Goal: Information Seeking & Learning: Learn about a topic

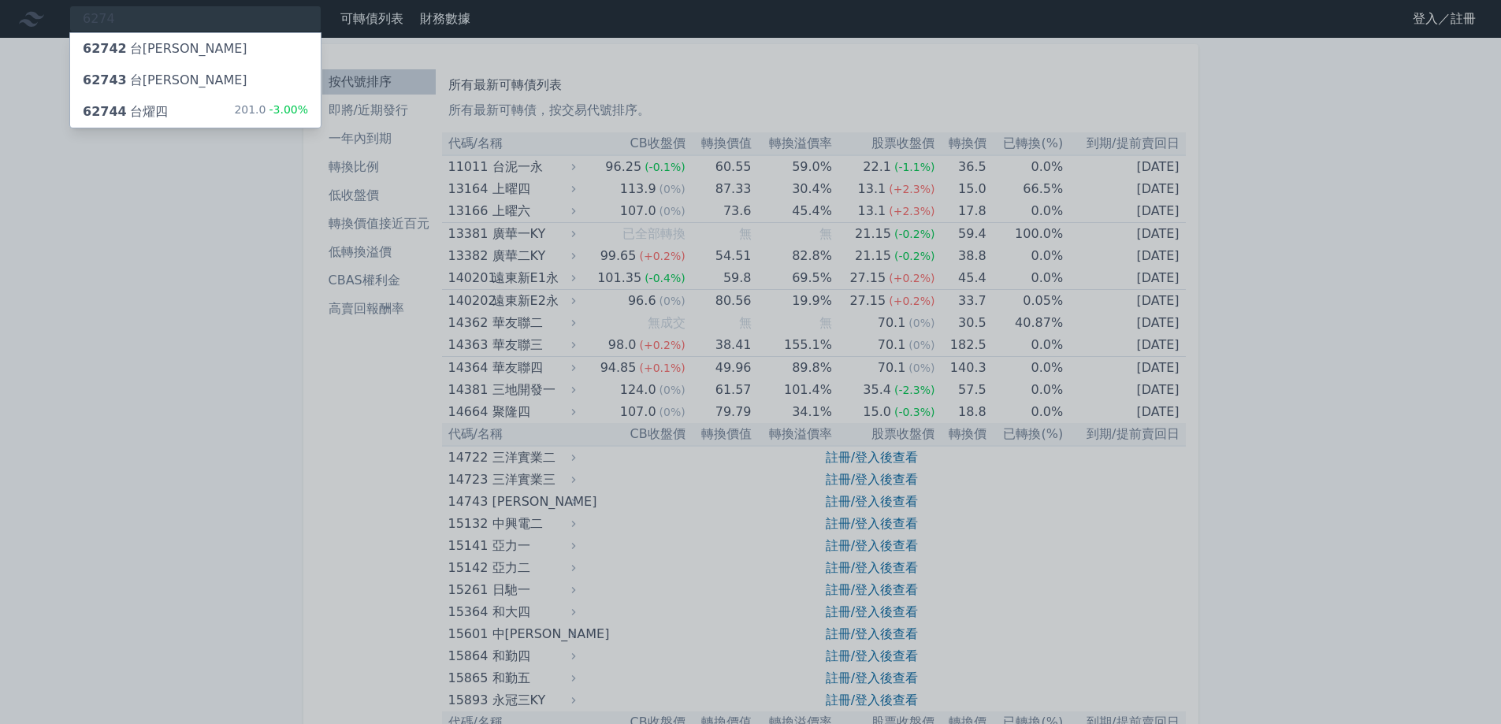
type input "6274"
click at [113, 107] on span "62744" at bounding box center [105, 111] width 44 height 15
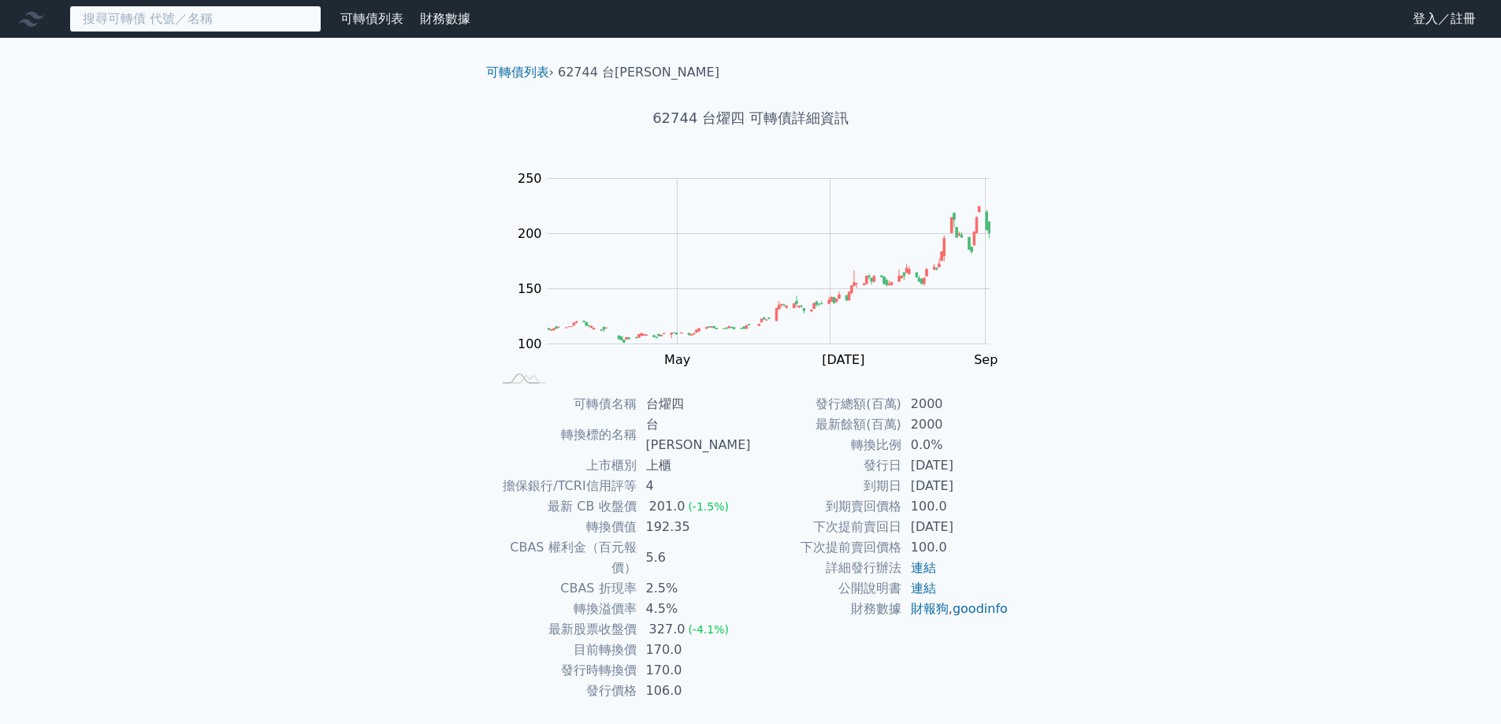
click at [261, 15] on input at bounding box center [195, 19] width 252 height 27
click at [1431, 20] on link "登入／註冊" at bounding box center [1444, 18] width 88 height 25
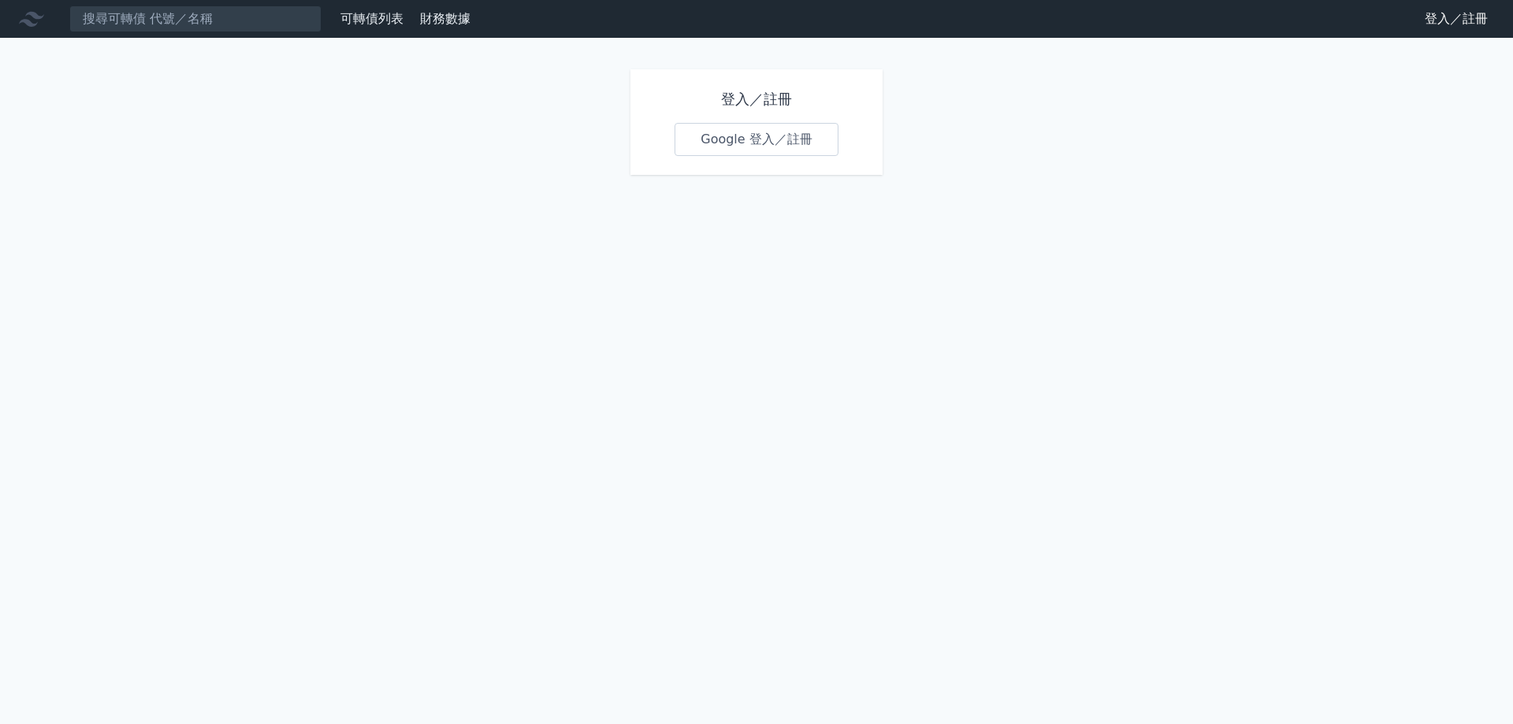
click at [729, 150] on link "Google 登入／註冊" at bounding box center [757, 139] width 164 height 33
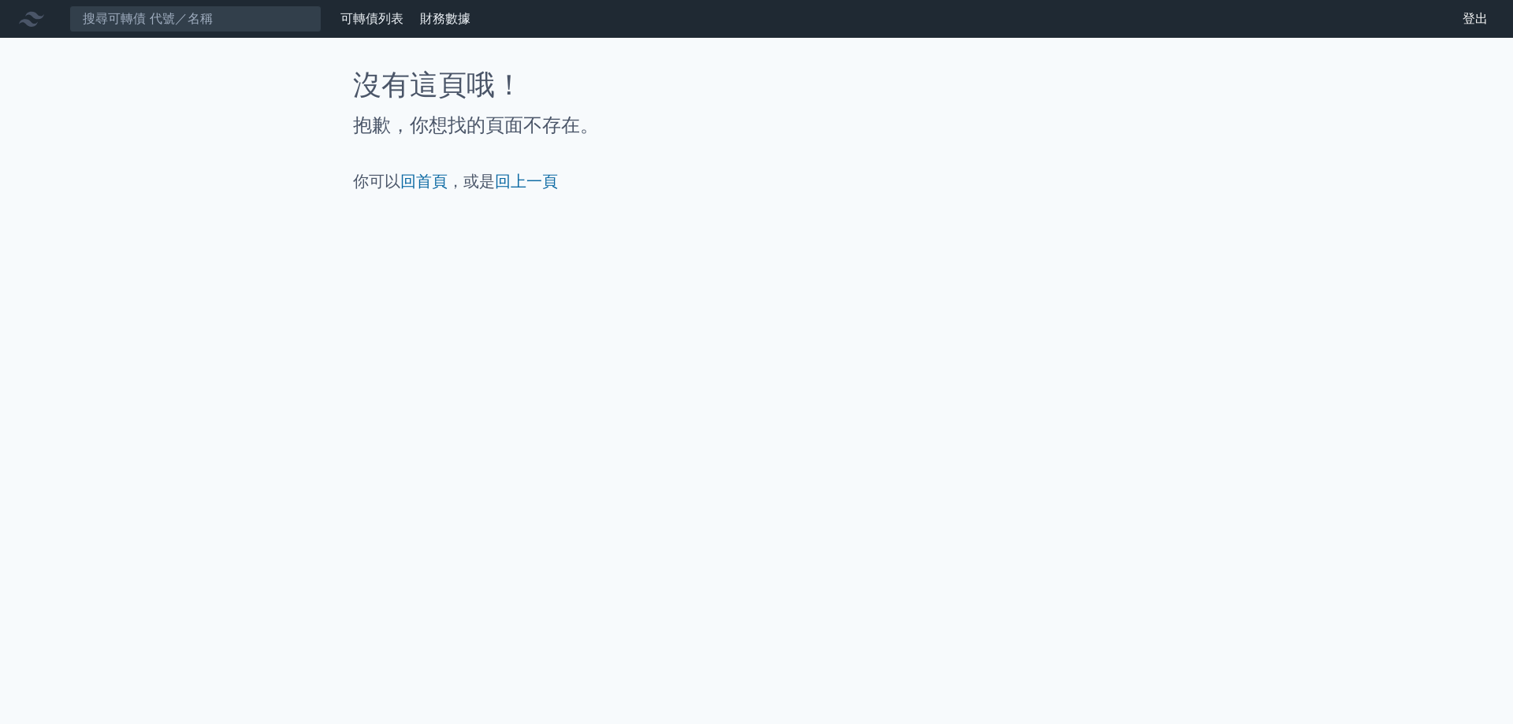
click at [41, 24] on icon at bounding box center [31, 18] width 25 height 25
drag, startPoint x: 41, startPoint y: 17, endPoint x: 217, endPoint y: 24, distance: 175.9
click at [42, 17] on icon at bounding box center [31, 19] width 25 height 15
click at [372, 21] on link "可轉債列表" at bounding box center [371, 18] width 63 height 15
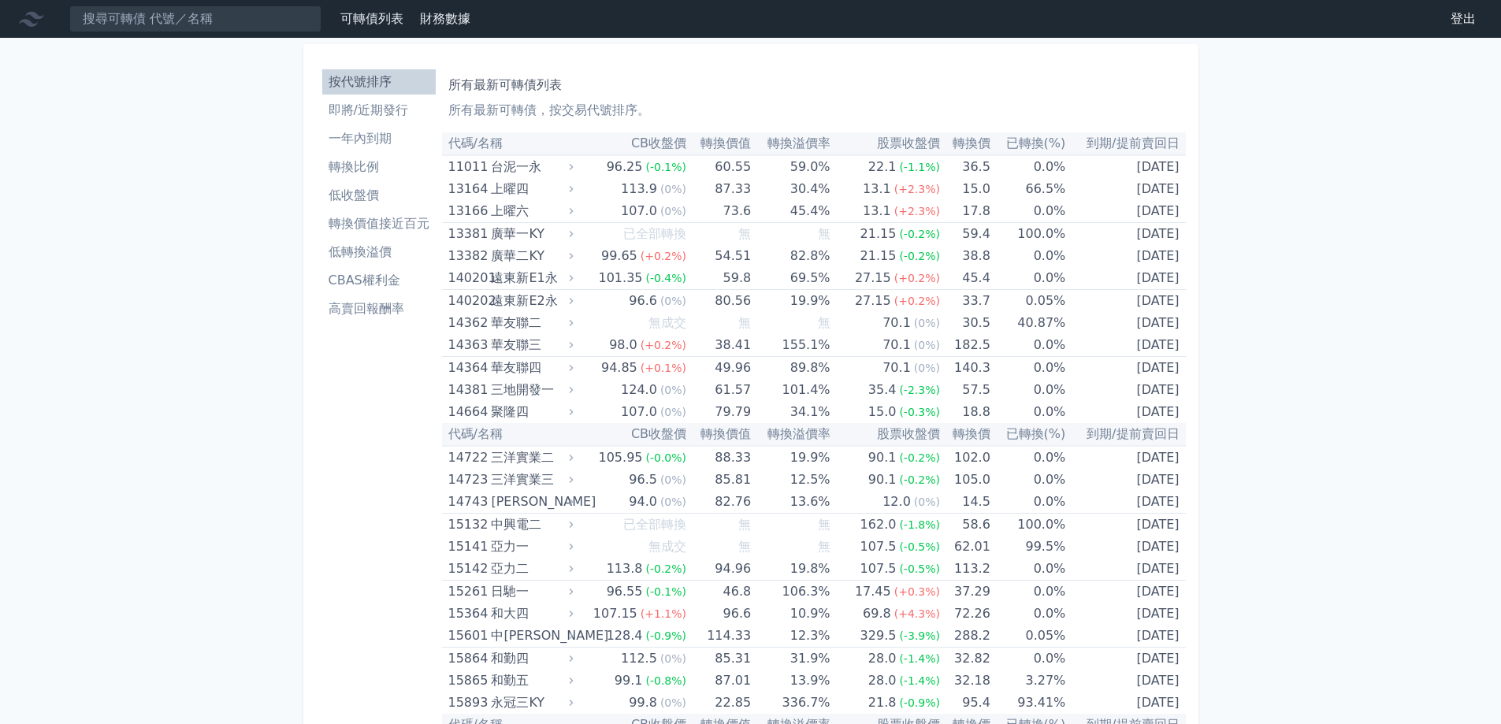
click at [350, 139] on li "一年內到期" at bounding box center [378, 138] width 113 height 19
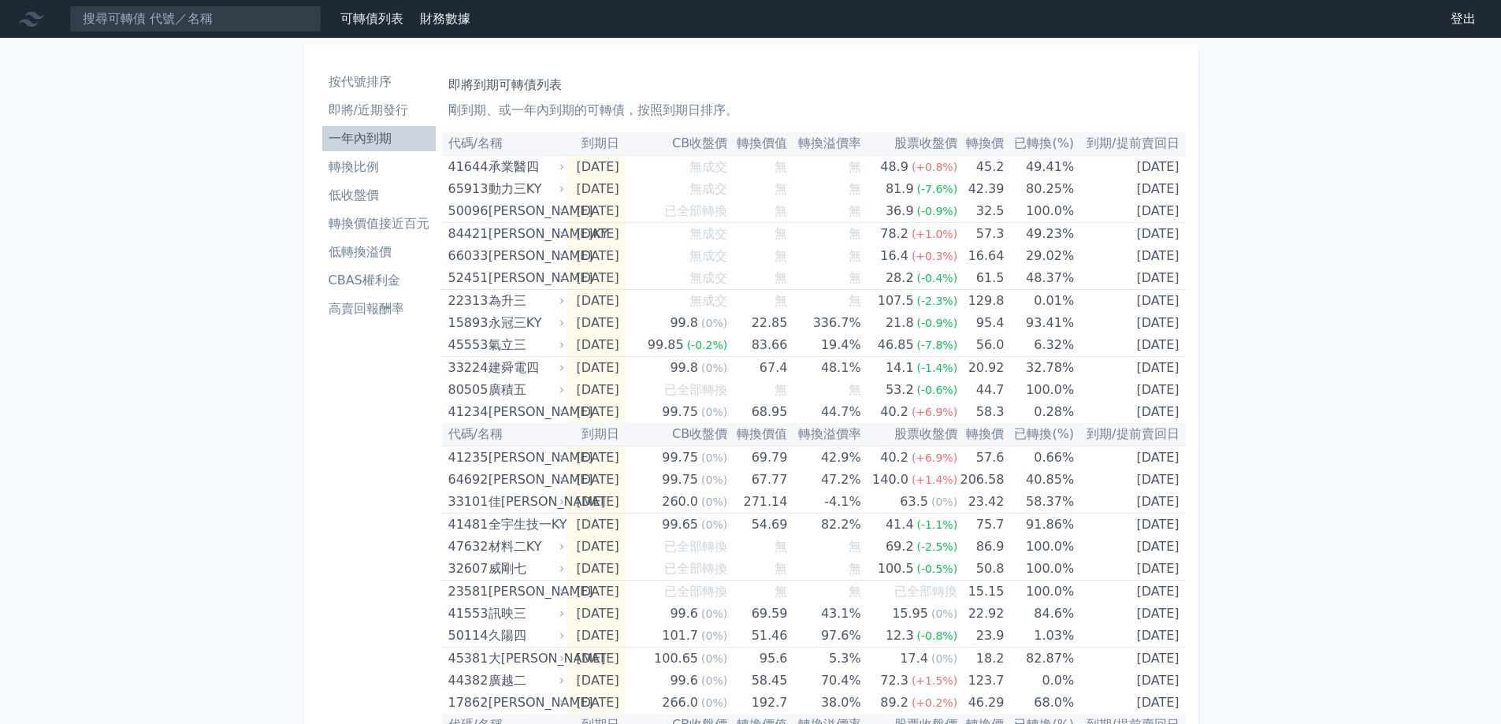
click at [355, 223] on li "轉換價值接近百元" at bounding box center [378, 223] width 113 height 19
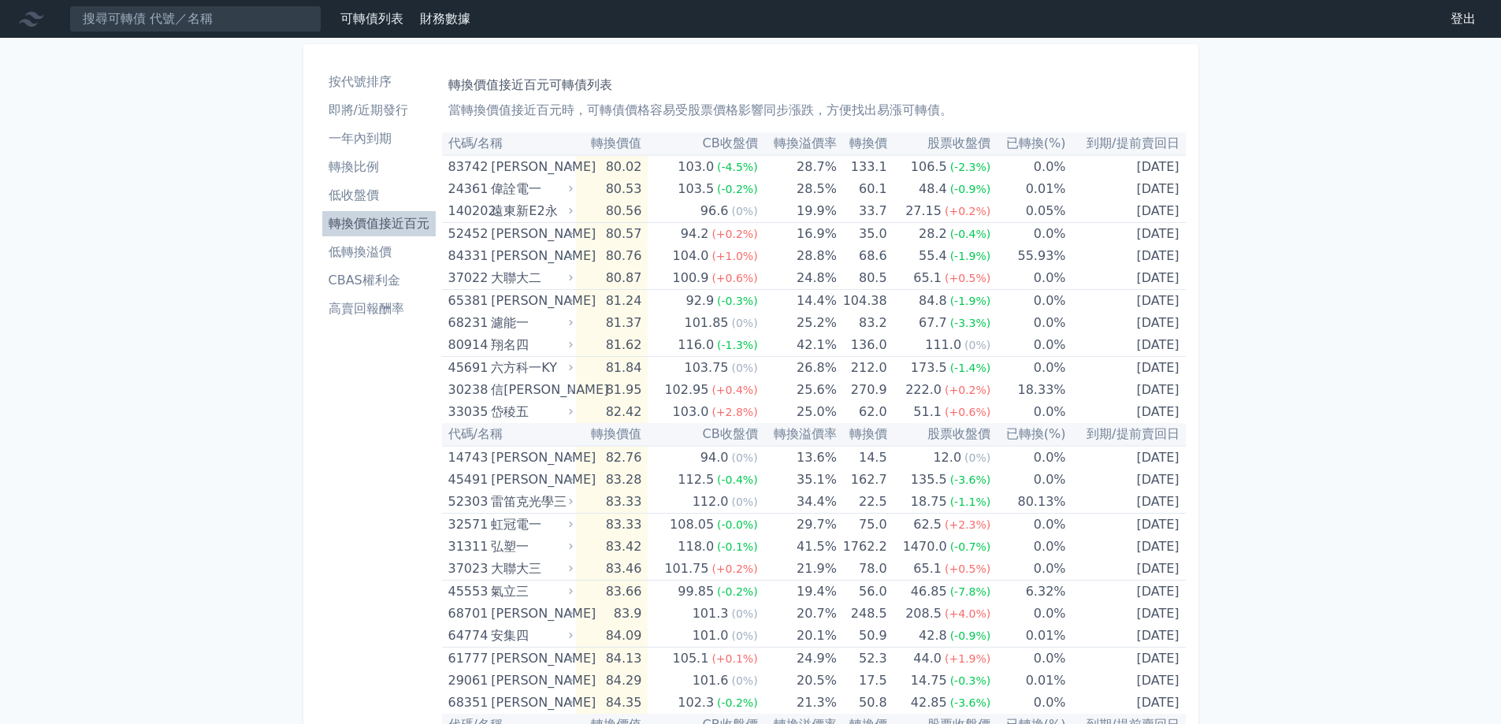
click at [364, 251] on li "低轉換溢價" at bounding box center [378, 252] width 113 height 19
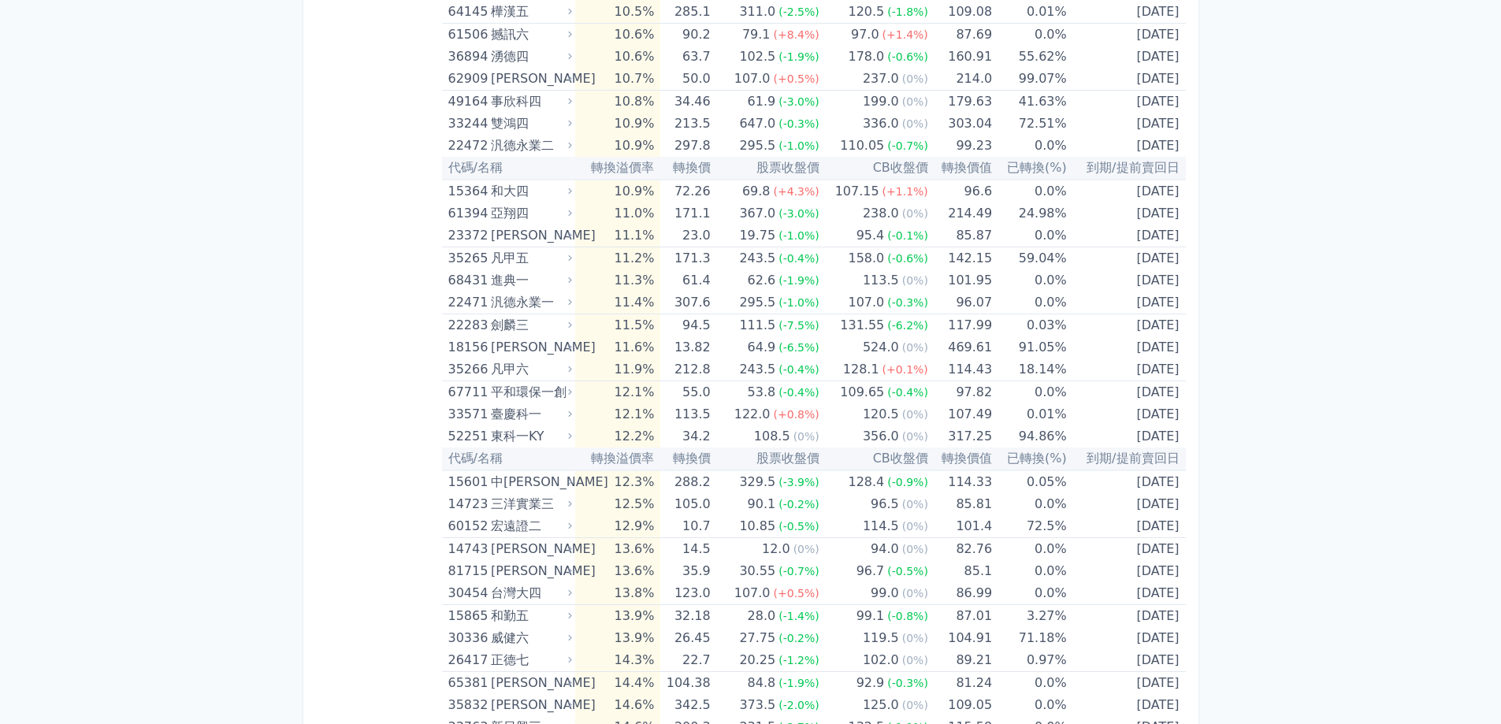
scroll to position [2072, 0]
